Goal: Find specific fact: Find specific fact

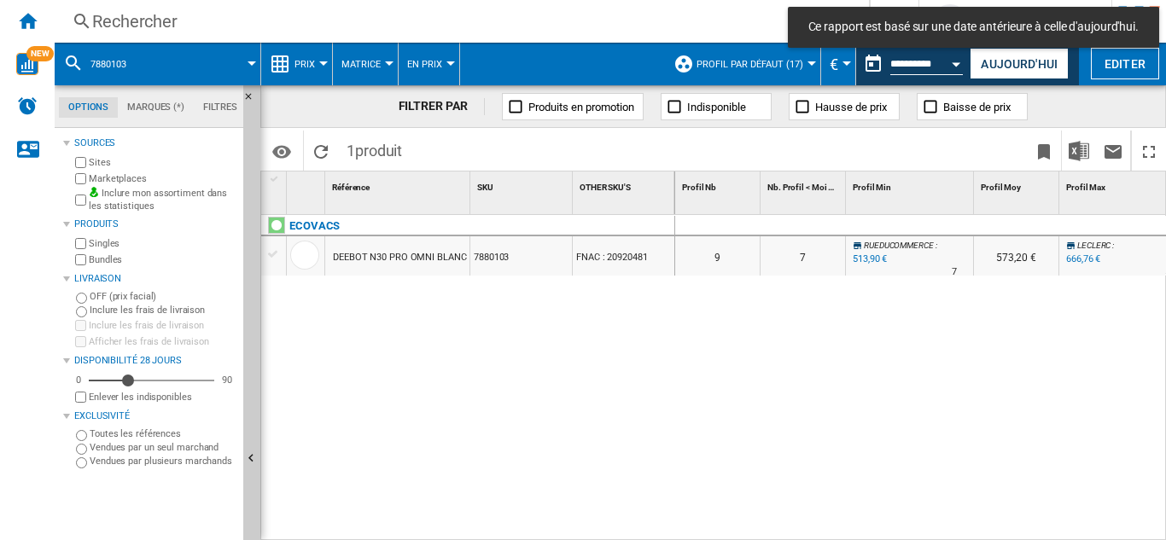
click at [133, 9] on div "Rechercher" at bounding box center [458, 21] width 732 height 24
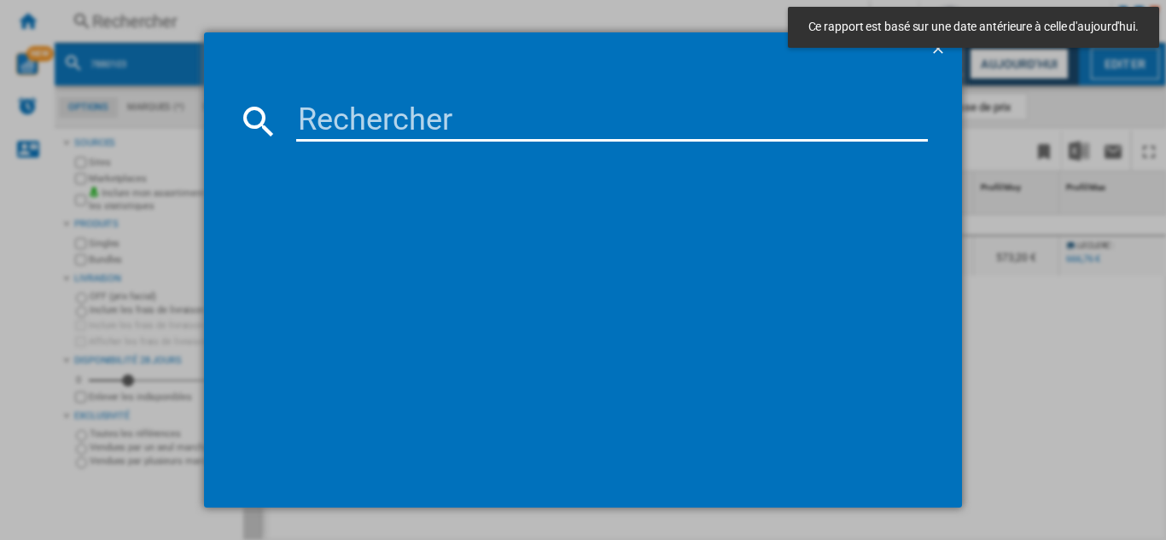
click at [328, 114] on input at bounding box center [612, 121] width 632 height 41
paste input "8002525"
type input "8002525"
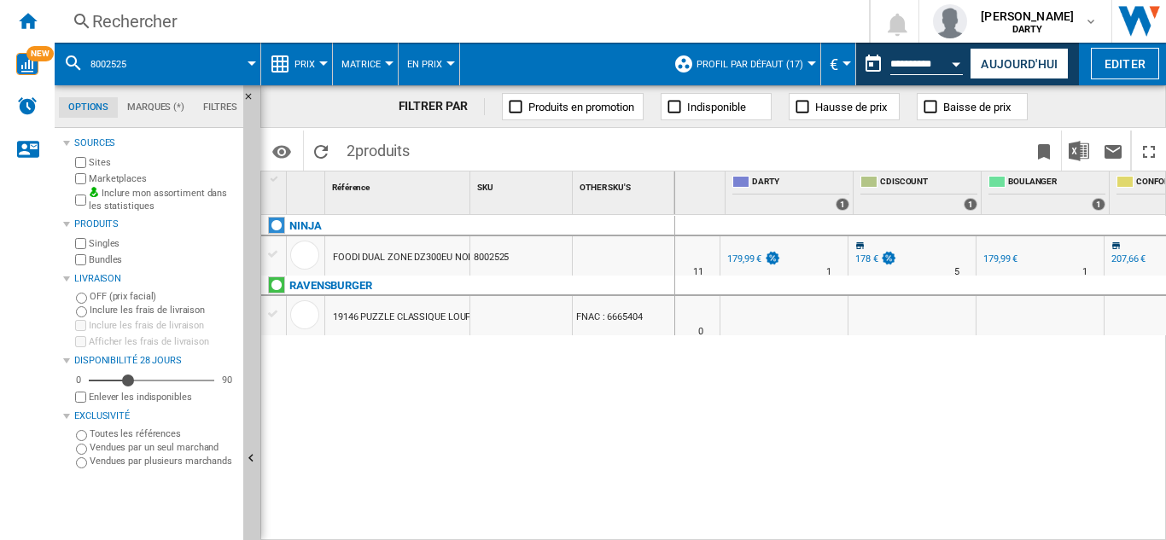
scroll to position [0, 979]
click at [959, 63] on div "Open calendar" at bounding box center [956, 64] width 9 height 4
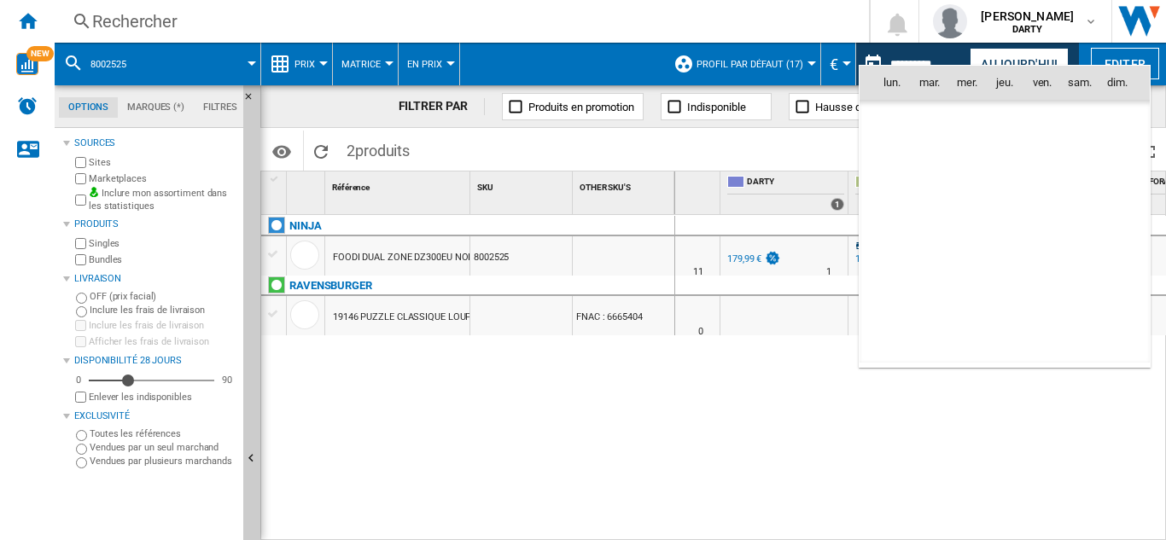
scroll to position [8142, 0]
click at [1042, 191] on span "10" at bounding box center [1042, 195] width 34 height 34
type input "**********"
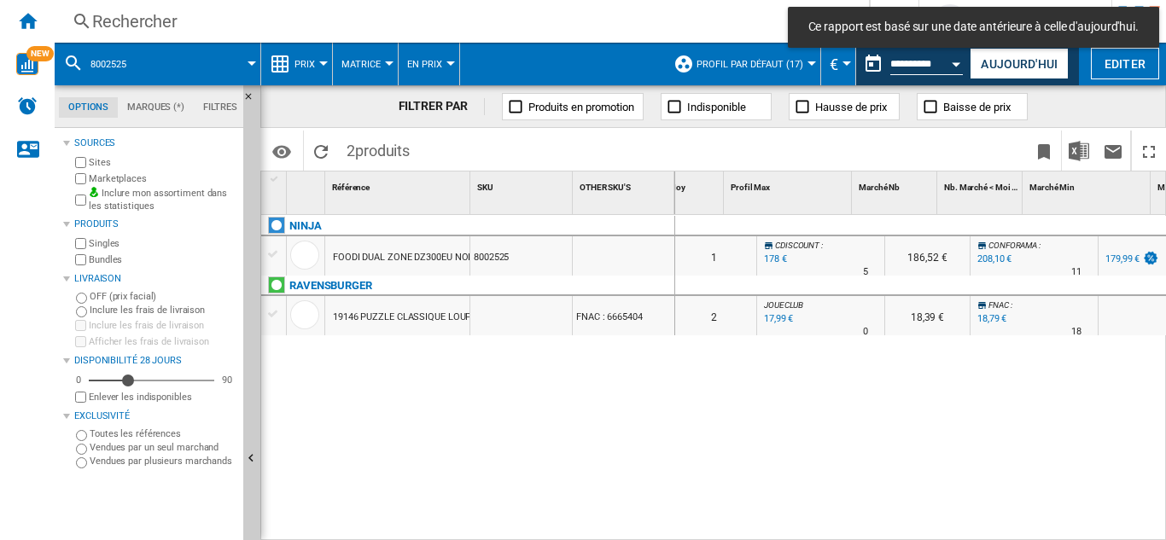
scroll to position [0, 601]
